Goal: Check status: Check status

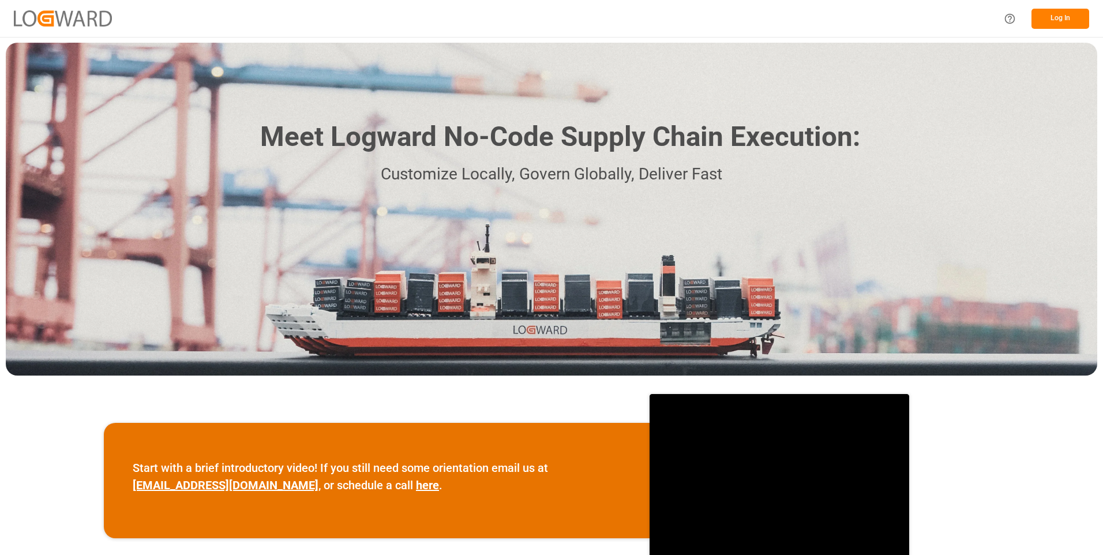
click at [1059, 17] on button "Log In" at bounding box center [1060, 19] width 58 height 20
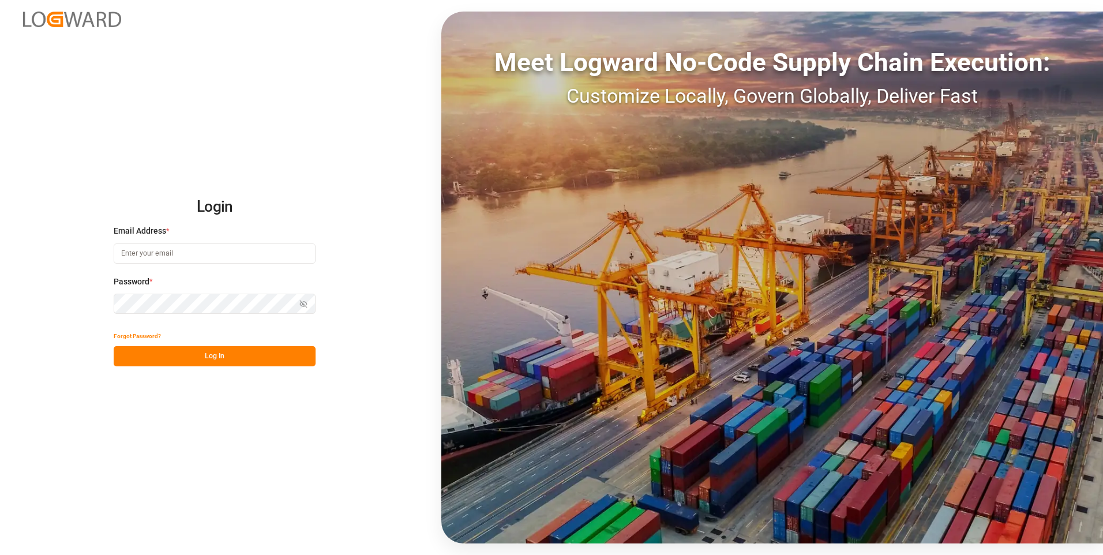
type input "julissa.then@leschaco.com"
click at [223, 358] on button "Log In" at bounding box center [215, 356] width 202 height 20
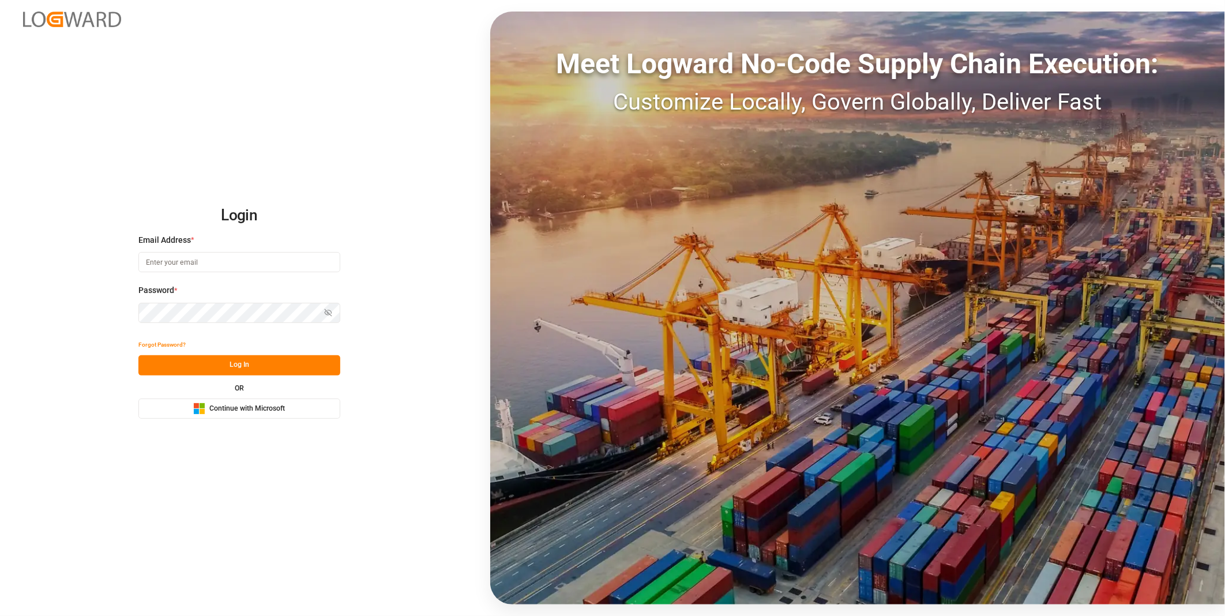
type input "julissa.then@leschaco.com"
click at [234, 362] on button "Log In" at bounding box center [239, 365] width 202 height 20
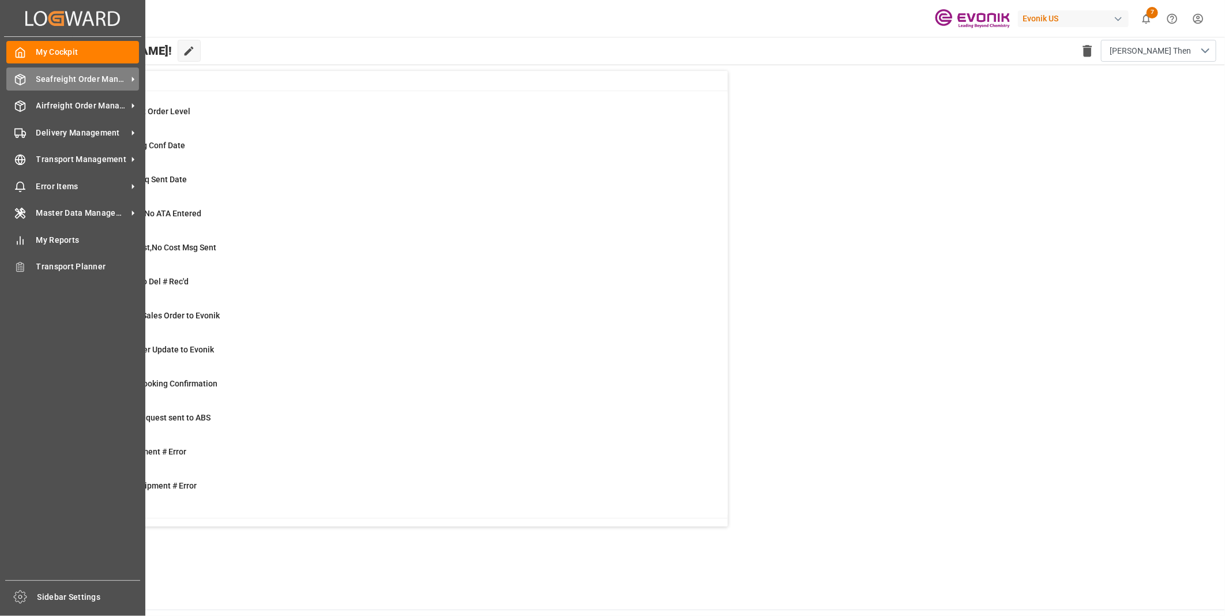
click at [24, 81] on icon at bounding box center [20, 80] width 12 height 12
click at [17, 76] on icon at bounding box center [20, 80] width 12 height 12
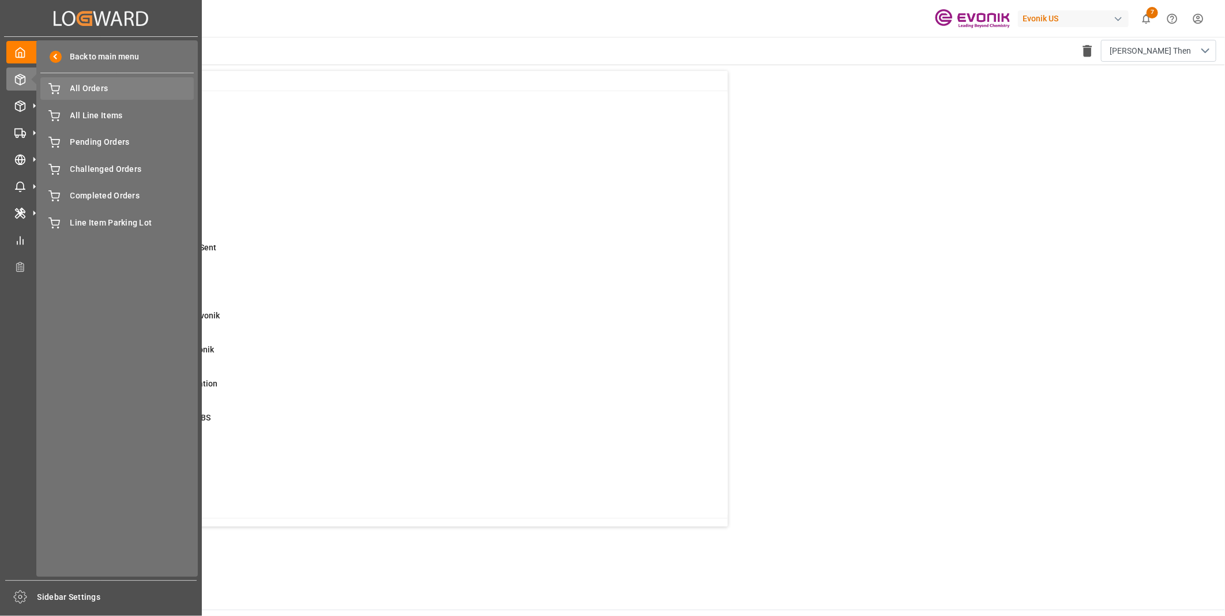
click at [103, 87] on span "All Orders" at bounding box center [132, 88] width 124 height 12
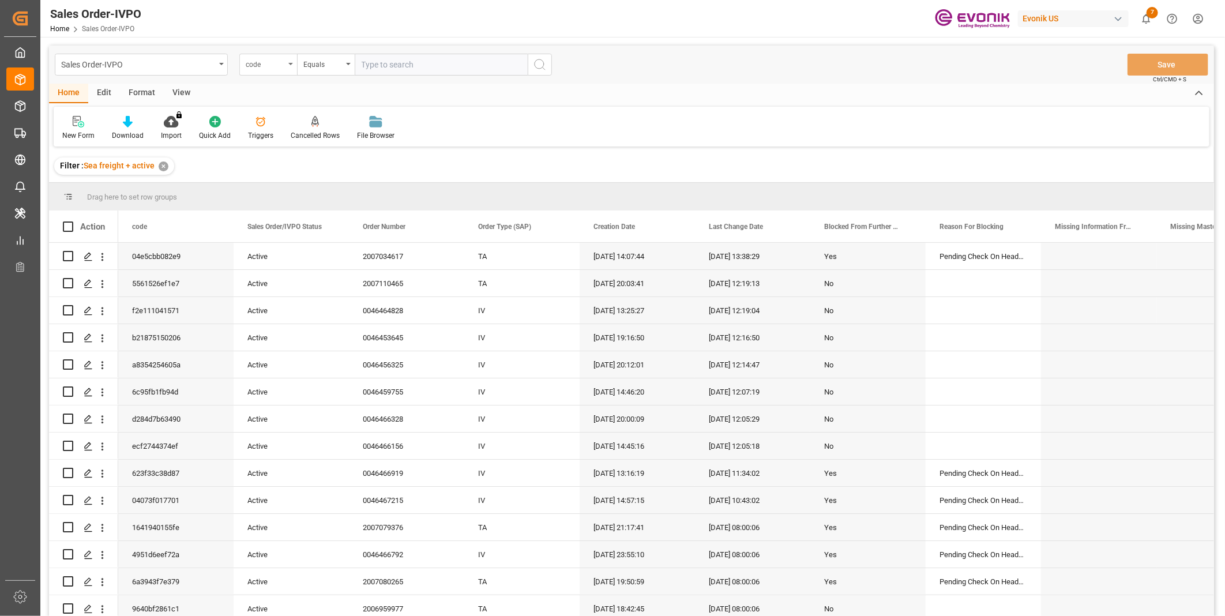
click at [268, 68] on div "code" at bounding box center [265, 63] width 39 height 13
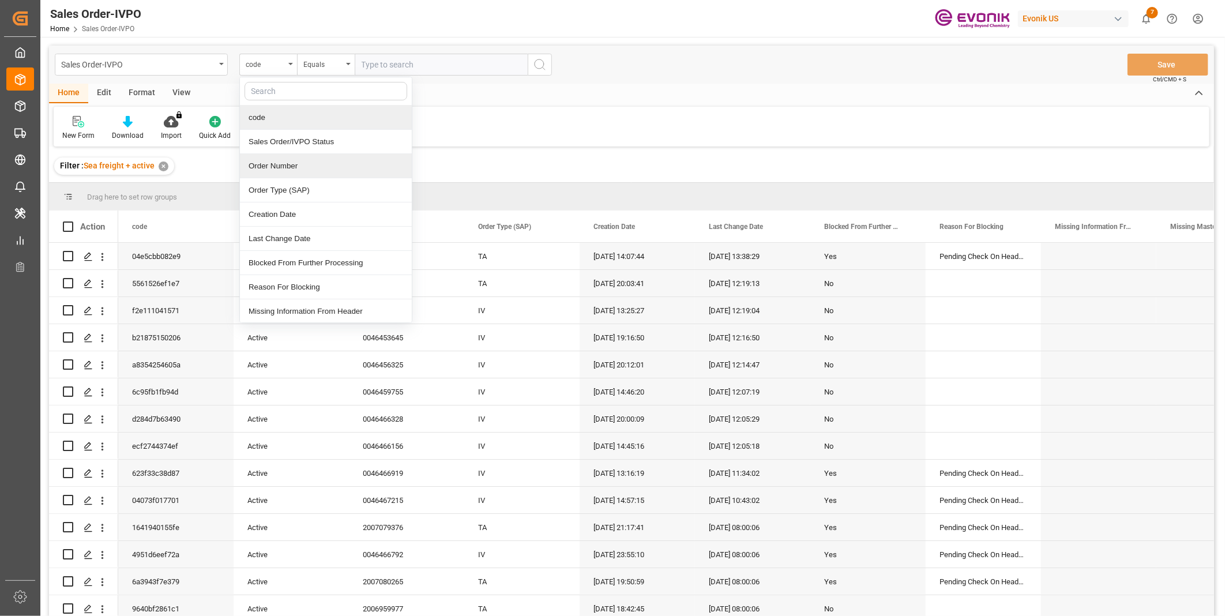
click at [272, 171] on div "Order Number" at bounding box center [326, 166] width 172 height 24
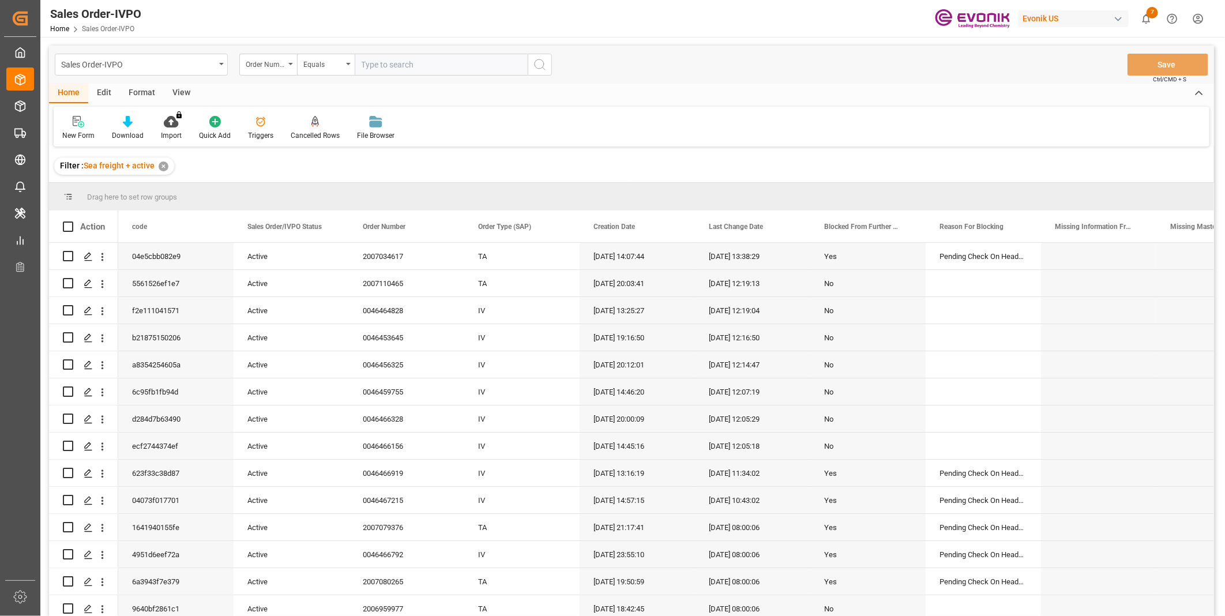
click at [423, 59] on input "text" at bounding box center [441, 65] width 173 height 22
paste input "2007102405"
type input "2007102405"
click at [537, 62] on icon "search button" at bounding box center [540, 65] width 14 height 14
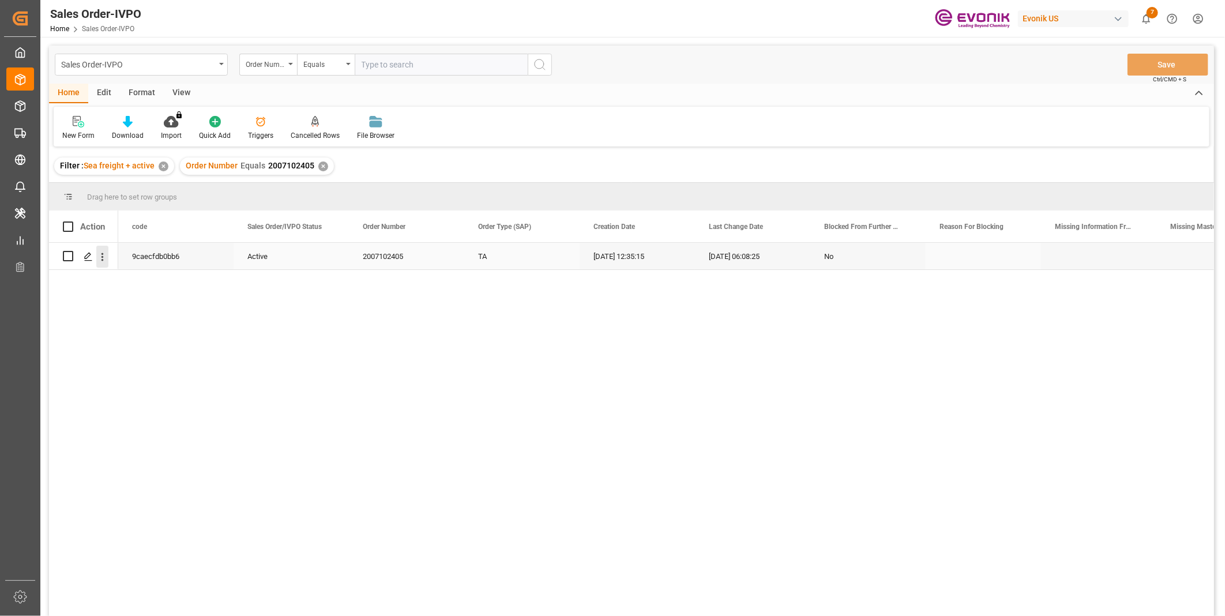
click at [104, 260] on icon "open menu" at bounding box center [102, 257] width 12 height 12
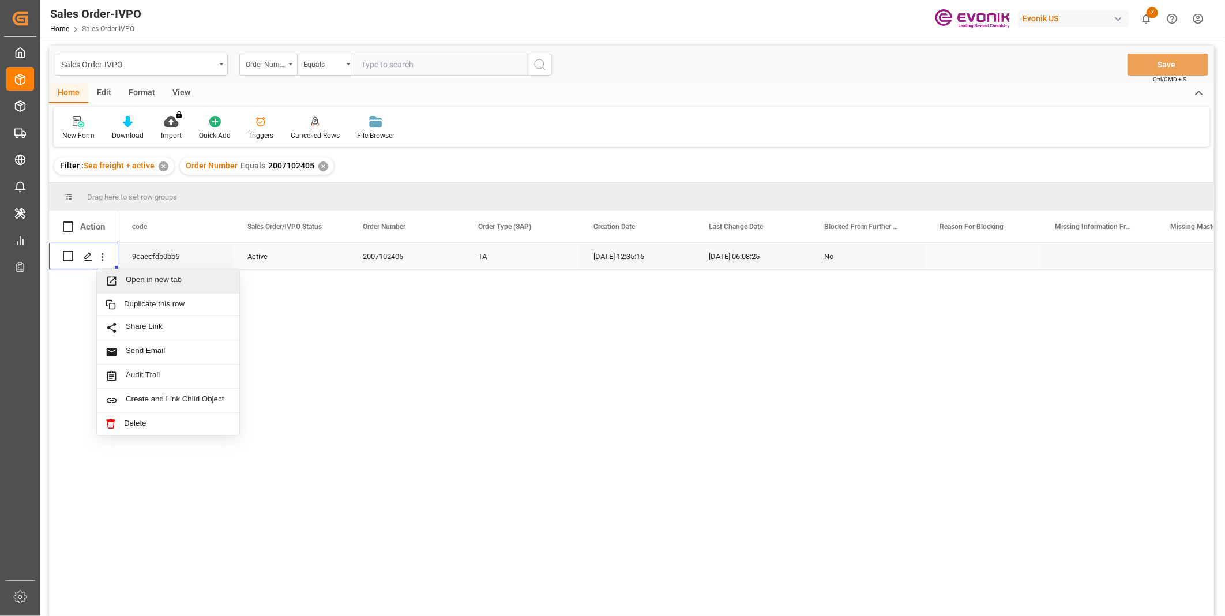
click at [141, 277] on span "Open in new tab" at bounding box center [178, 281] width 105 height 12
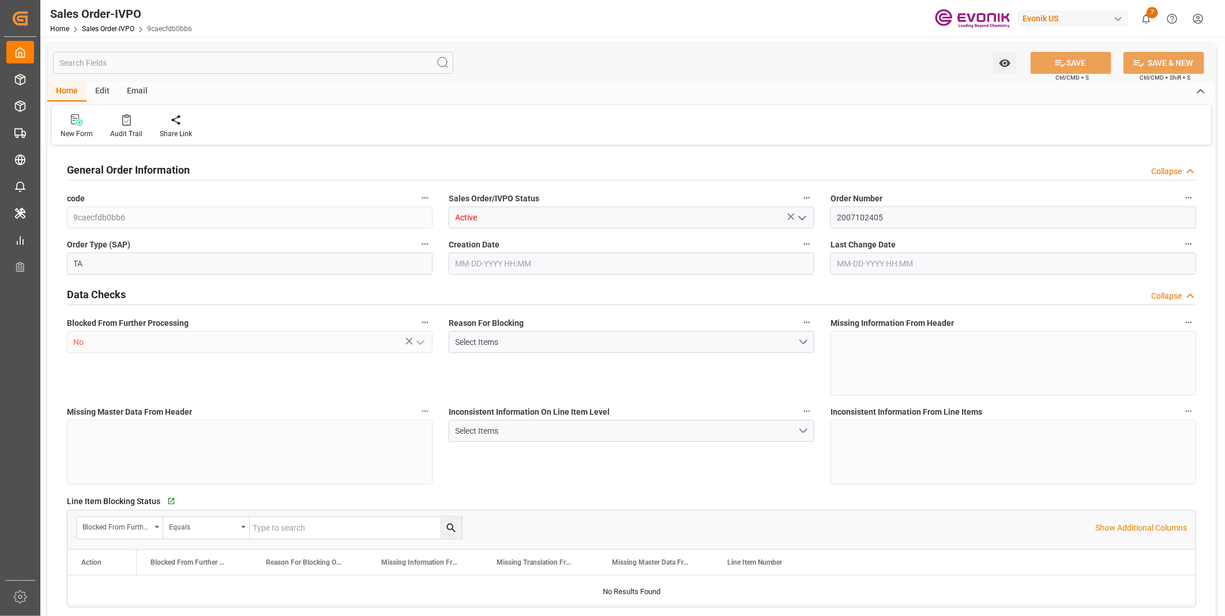
type input "NICIO"
type input "0"
type input "1"
type input "2"
type input "1"
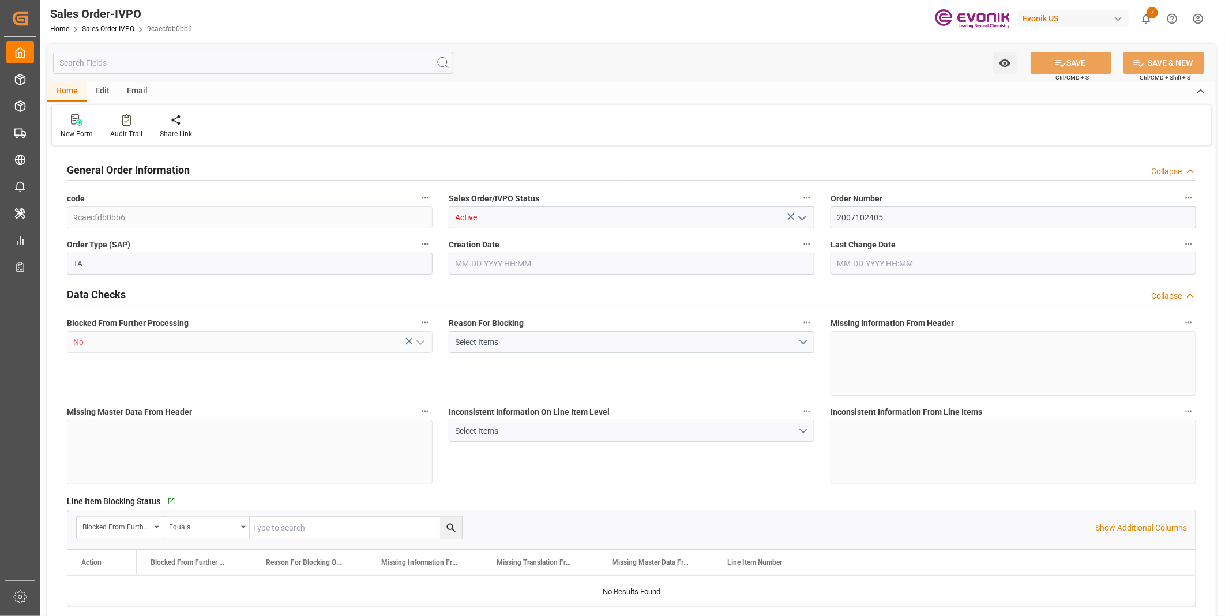
type input "19520.6"
type input "52.7106"
type input "19000"
type input "60"
type input "08-08-2025 12:35"
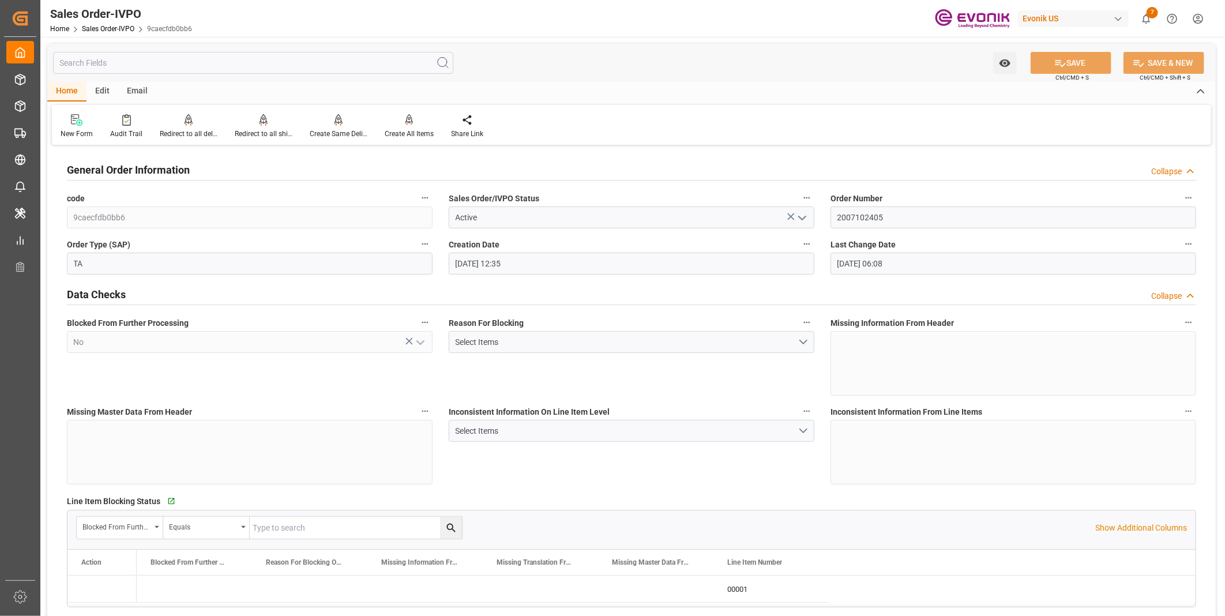
type input "[DATE] 06:08"
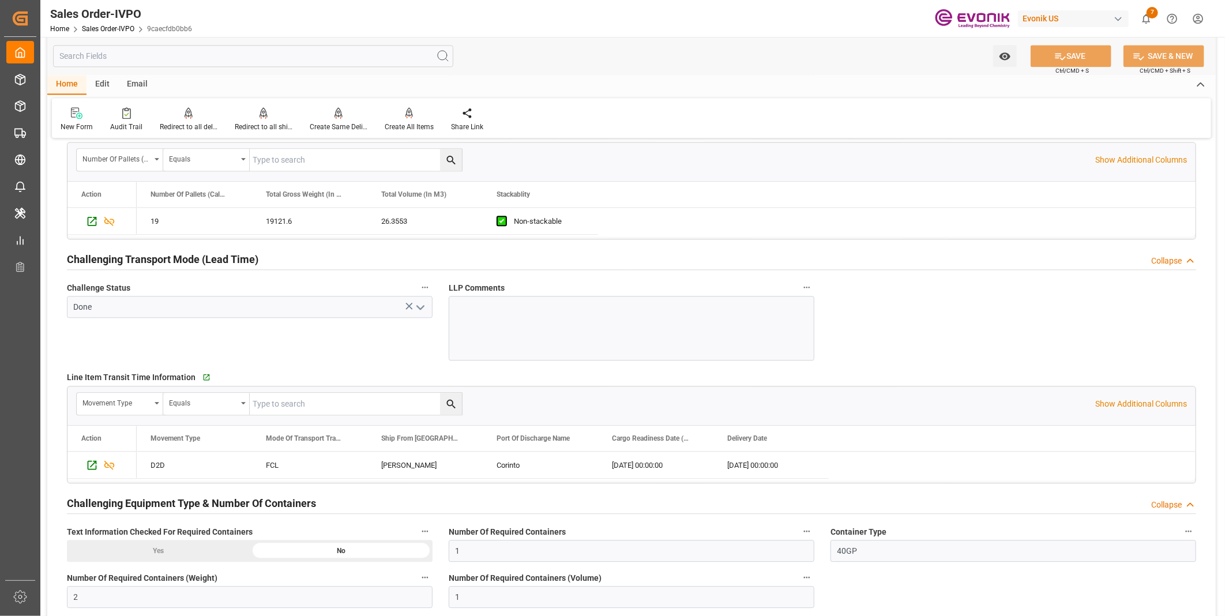
scroll to position [1986, 0]
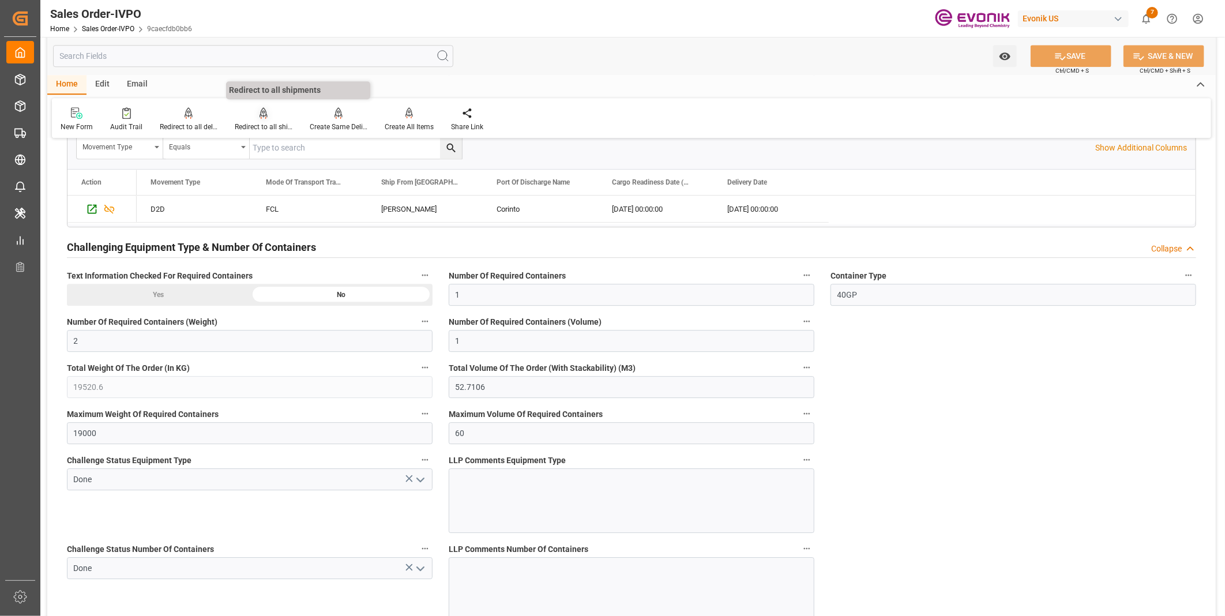
click at [273, 125] on div "Redirect to all shipments" at bounding box center [264, 127] width 58 height 10
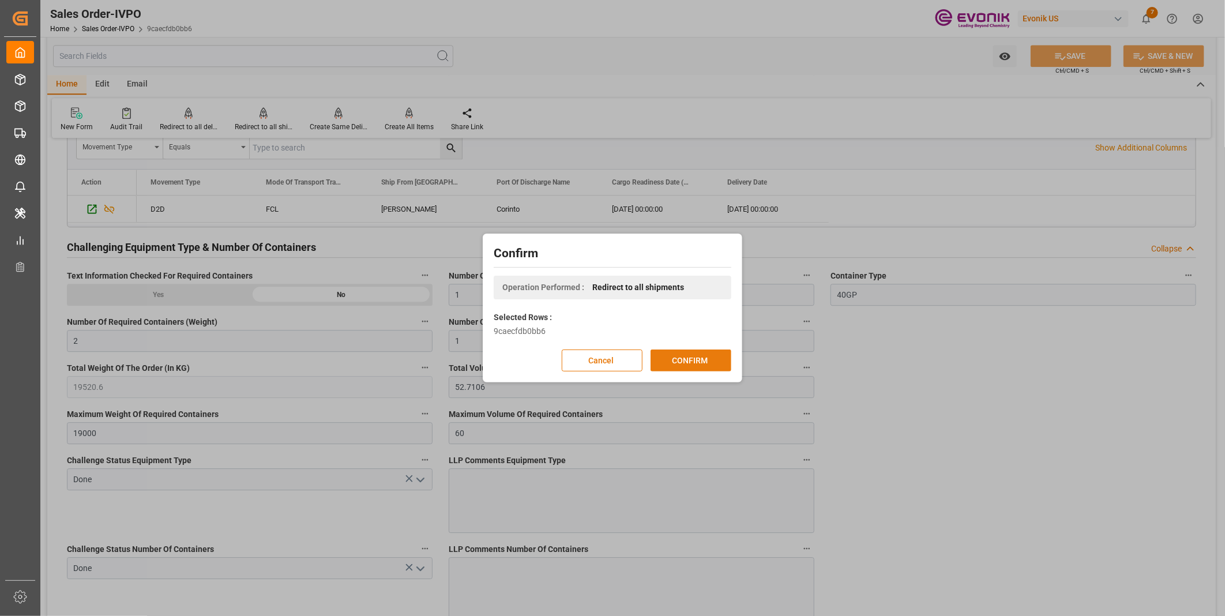
click at [674, 367] on button "CONFIRM" at bounding box center [691, 360] width 81 height 22
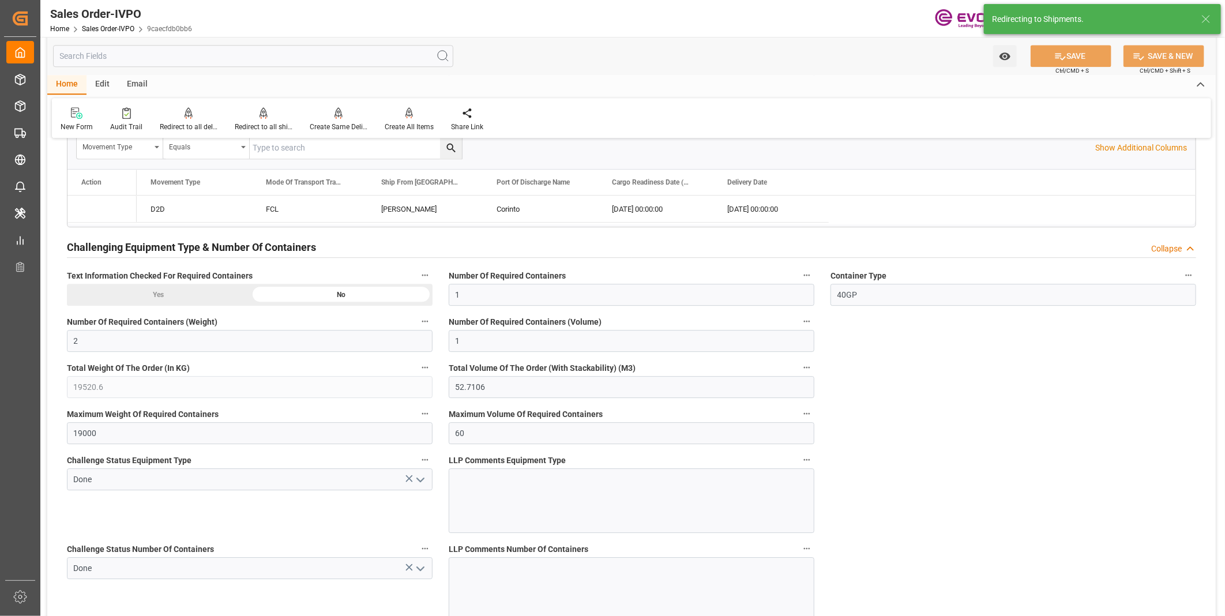
type input "08-08-2025 12:35"
type input "[DATE] 06:08"
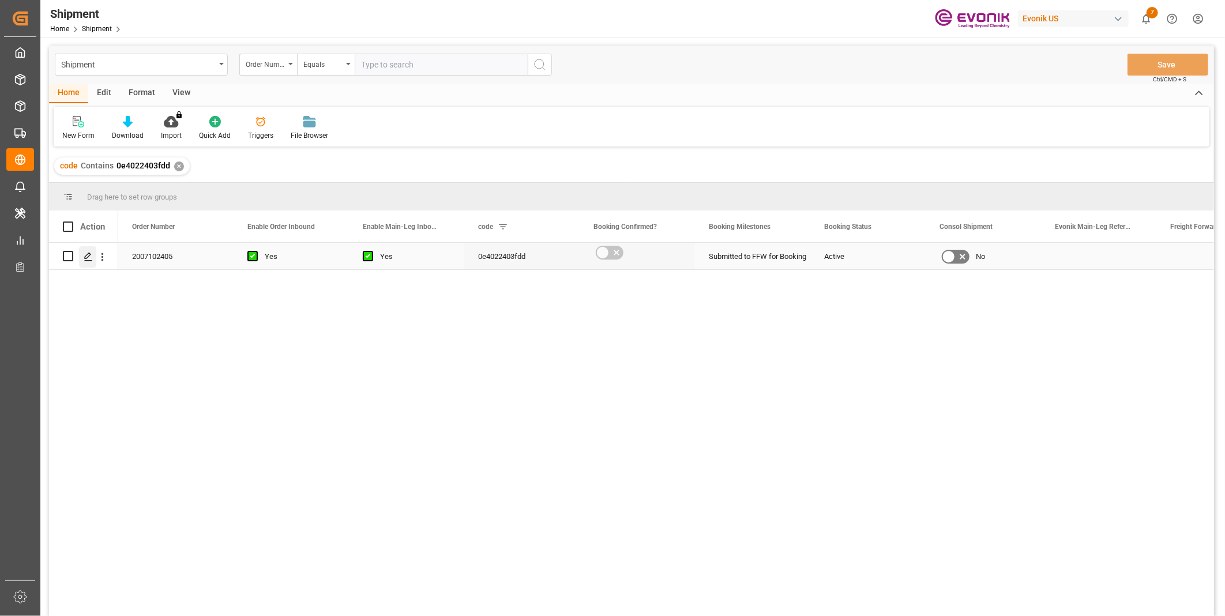
click at [87, 258] on icon "Press SPACE to select this row." at bounding box center [88, 256] width 9 height 9
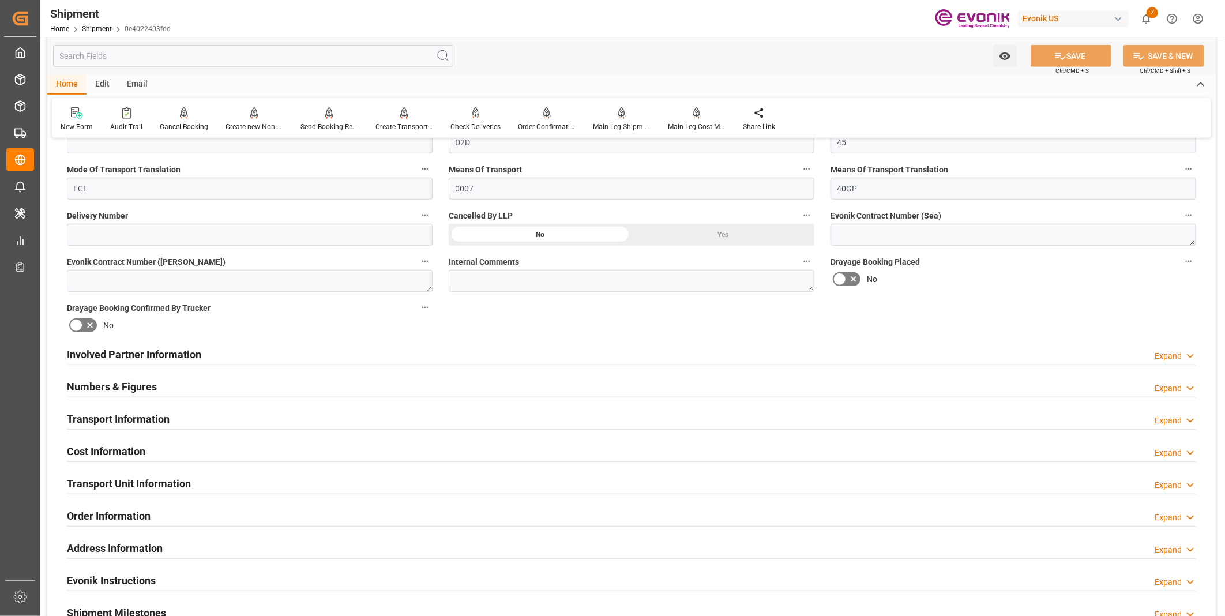
scroll to position [512, 0]
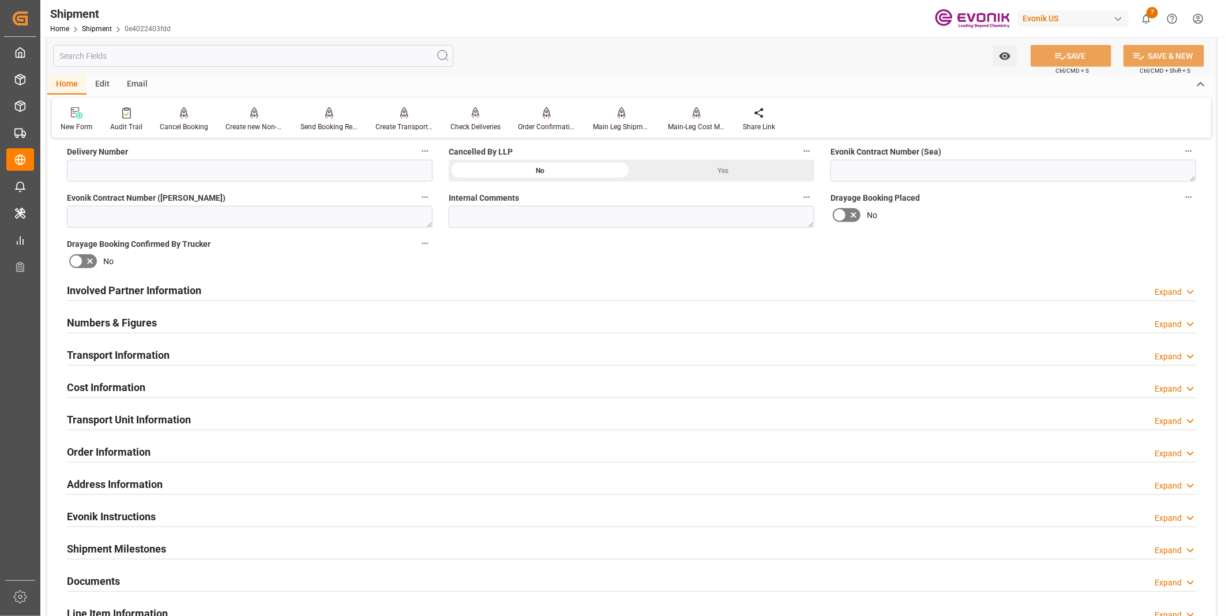
click at [186, 356] on div "Transport Information Expand" at bounding box center [631, 354] width 1129 height 22
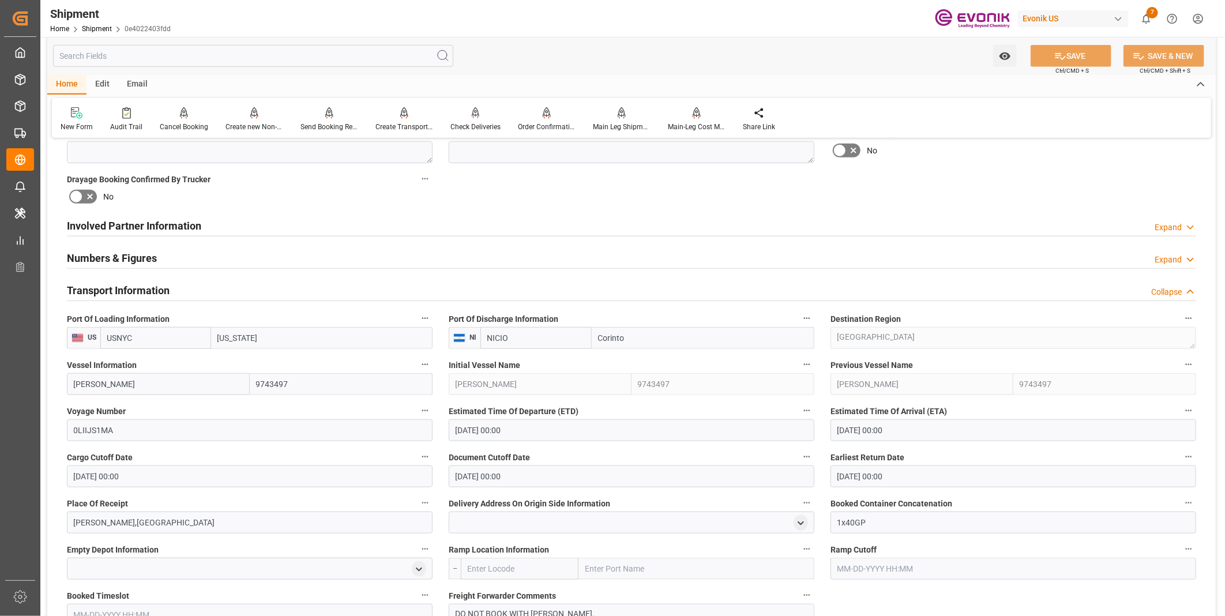
scroll to position [641, 0]
